Goal: Navigation & Orientation: Find specific page/section

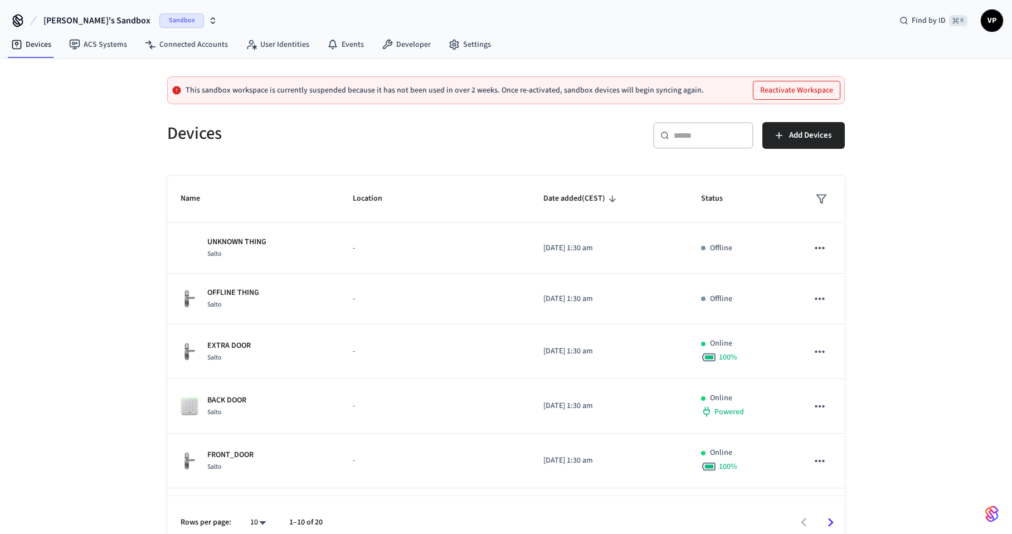
click at [797, 87] on button "Reactivate Workspace" at bounding box center [797, 90] width 86 height 18
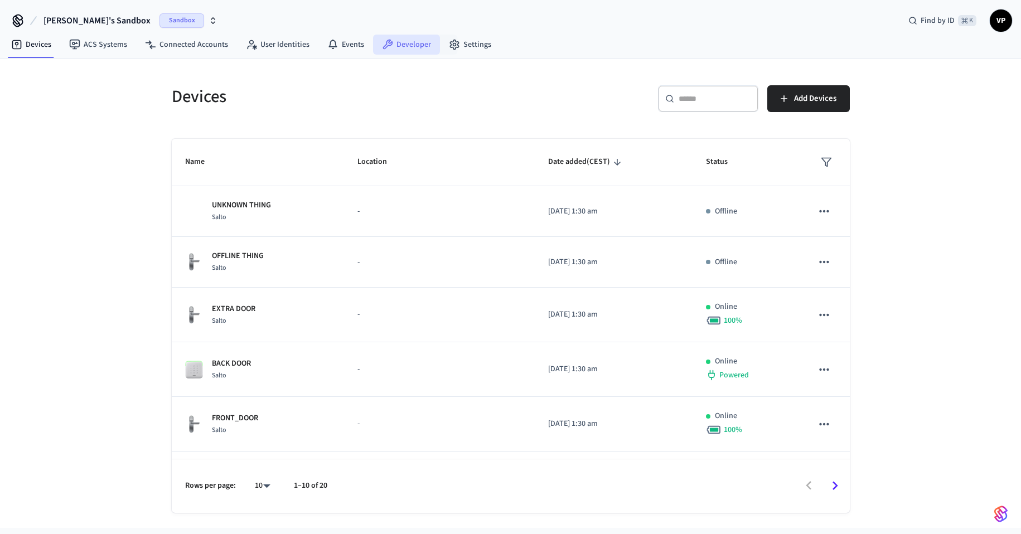
click at [428, 46] on link "Developer" at bounding box center [406, 45] width 67 height 20
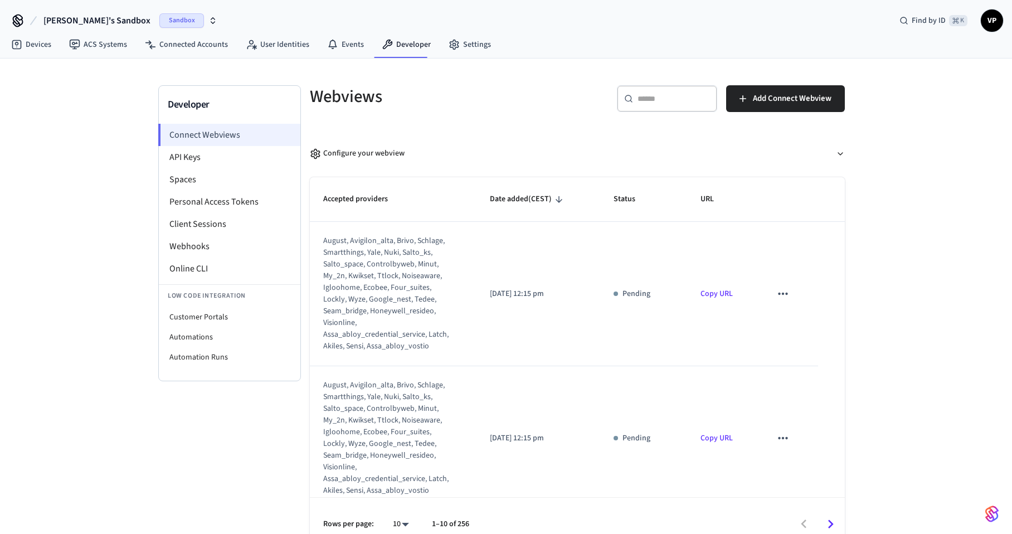
click at [198, 132] on li "Connect Webviews" at bounding box center [229, 135] width 142 height 22
click at [191, 150] on li "API Keys" at bounding box center [230, 157] width 142 height 22
